Goal: Information Seeking & Learning: Learn about a topic

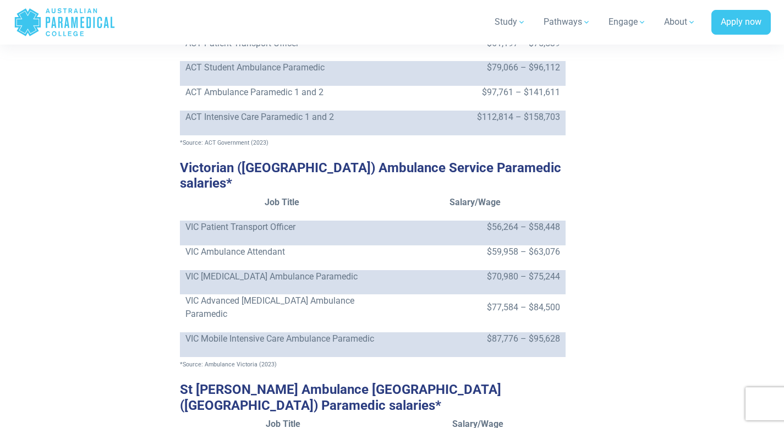
scroll to position [1706, 0]
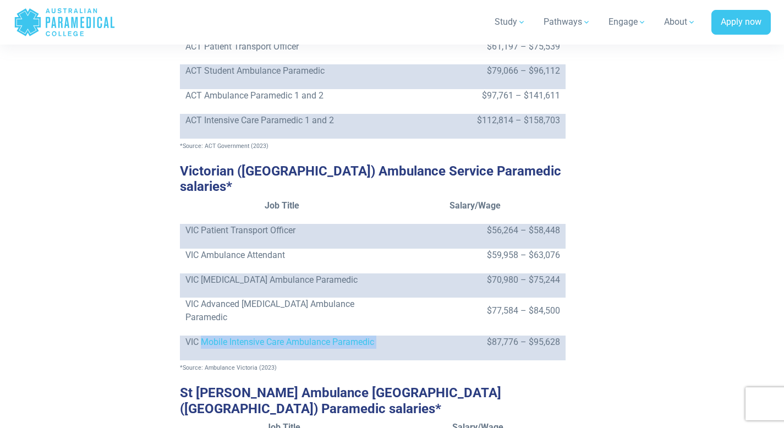
drag, startPoint x: 200, startPoint y: 299, endPoint x: 395, endPoint y: 296, distance: 194.3
click at [395, 336] on tr "VIC Mobile Intensive Care Ambulance Paramedic $87,776 – $95,628" at bounding box center [373, 348] width 386 height 25
copy tr "Mobile Intensive Care Ambulance Paramedic"
click at [346, 298] on p "VIC Advanced [MEDICAL_DATA] Ambulance Paramedic" at bounding box center [282, 311] width 194 height 26
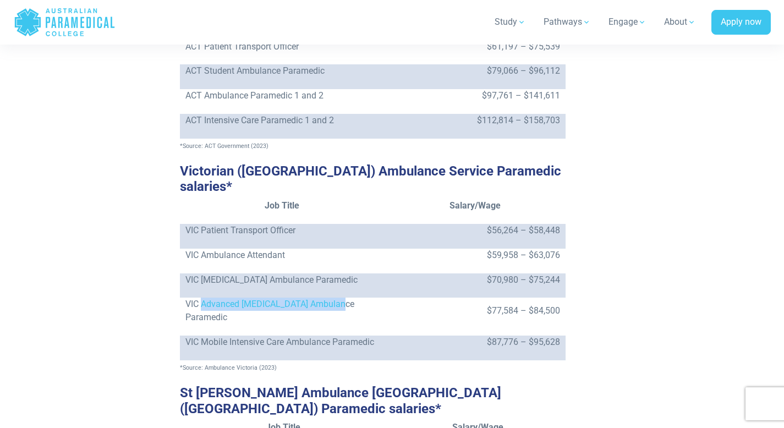
drag, startPoint x: 202, startPoint y: 259, endPoint x: 351, endPoint y: 258, distance: 149.2
click at [351, 298] on p "VIC Advanced [MEDICAL_DATA] Ambulance Paramedic" at bounding box center [282, 311] width 194 height 26
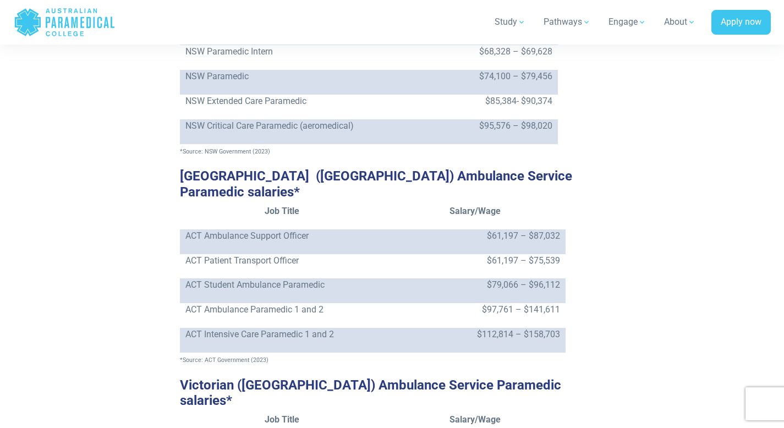
scroll to position [1485, 0]
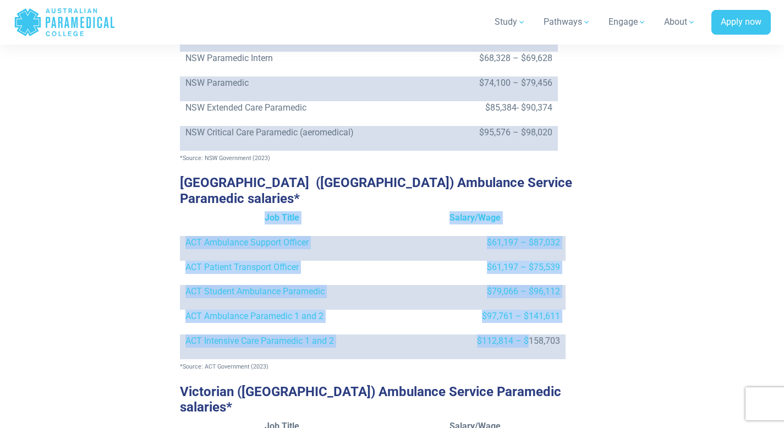
drag, startPoint x: 527, startPoint y: 313, endPoint x: 567, endPoint y: 313, distance: 40.7
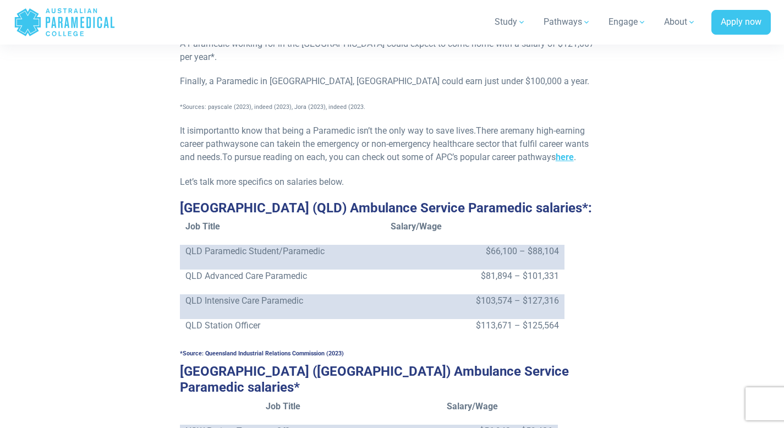
scroll to position [1088, 0]
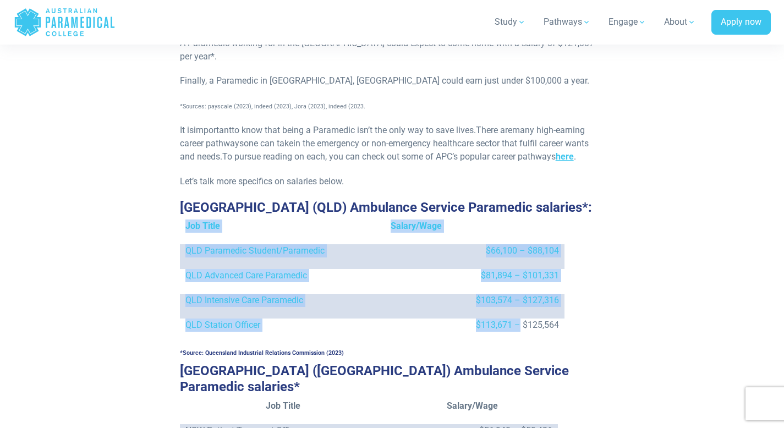
drag, startPoint x: 520, startPoint y: 313, endPoint x: 572, endPoint y: 313, distance: 51.7
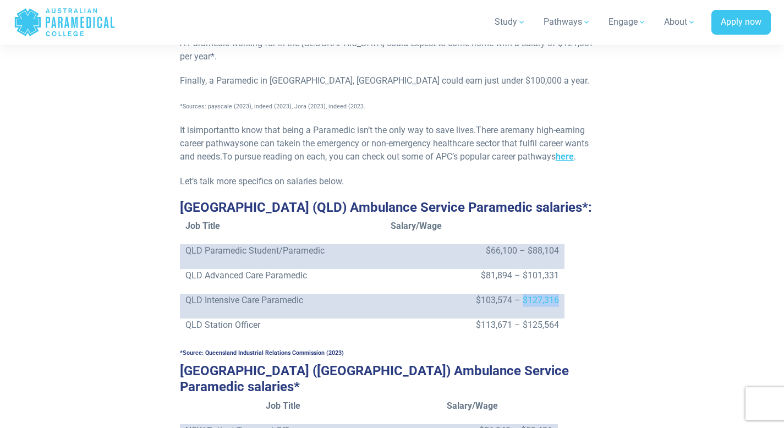
drag, startPoint x: 522, startPoint y: 283, endPoint x: 564, endPoint y: 283, distance: 41.8
click at [564, 294] on td "$103,574 – $127,316" at bounding box center [475, 306] width 180 height 25
